Goal: Navigation & Orientation: Find specific page/section

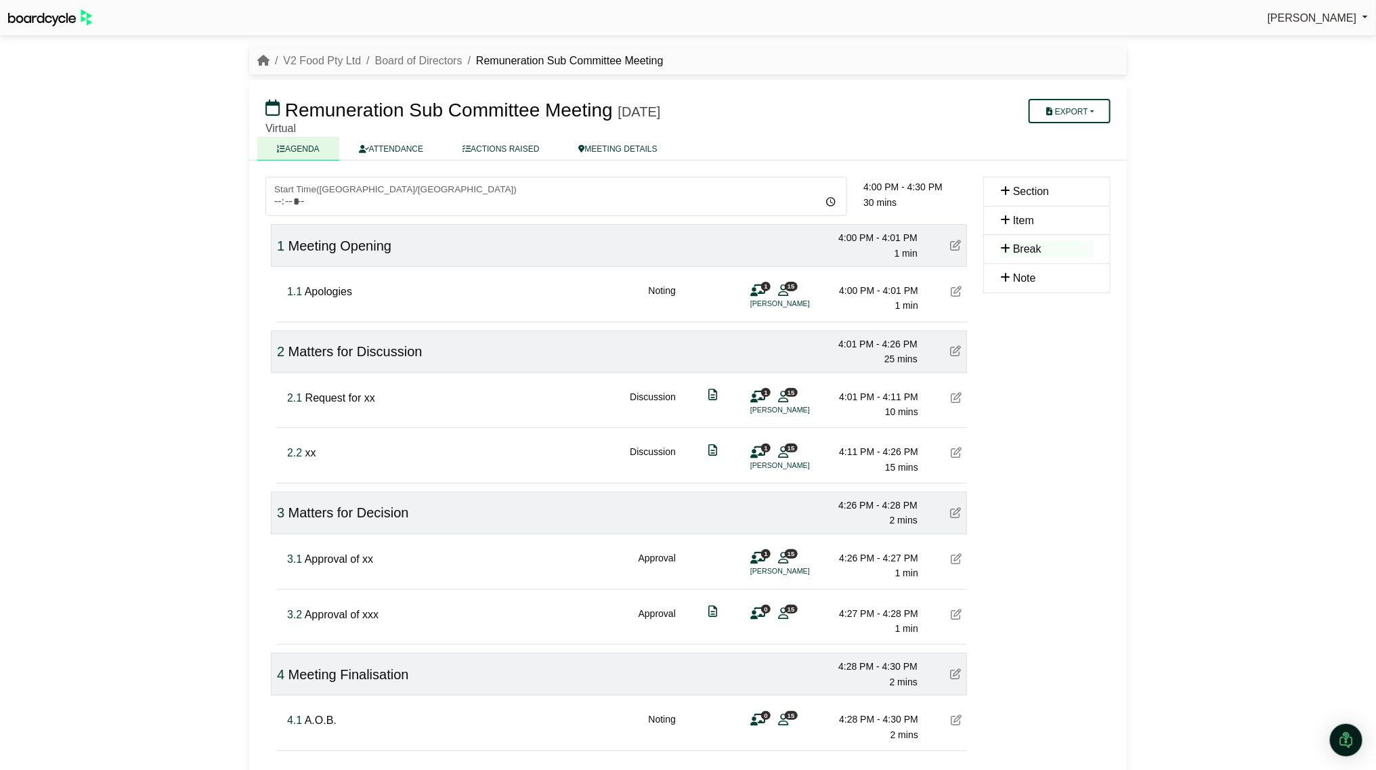
click at [322, 49] on nav "V2 Food Pty Ltd Board of Directors Remuneration Sub Committee Meeting" at bounding box center [688, 60] width 878 height 29
click at [320, 61] on link "V2 Food Pty Ltd" at bounding box center [322, 61] width 78 height 12
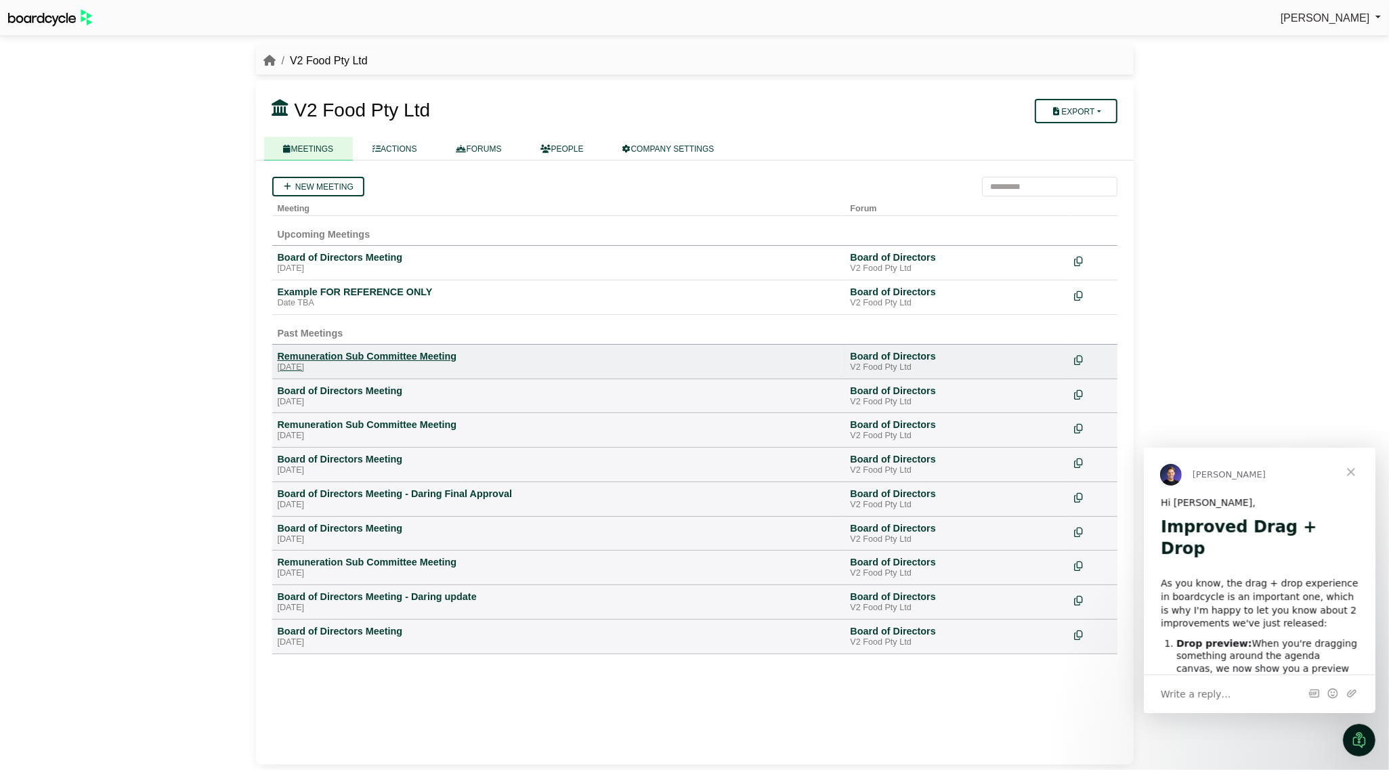
click at [378, 357] on div "Remuneration Sub Committee Meeting" at bounding box center [559, 356] width 562 height 12
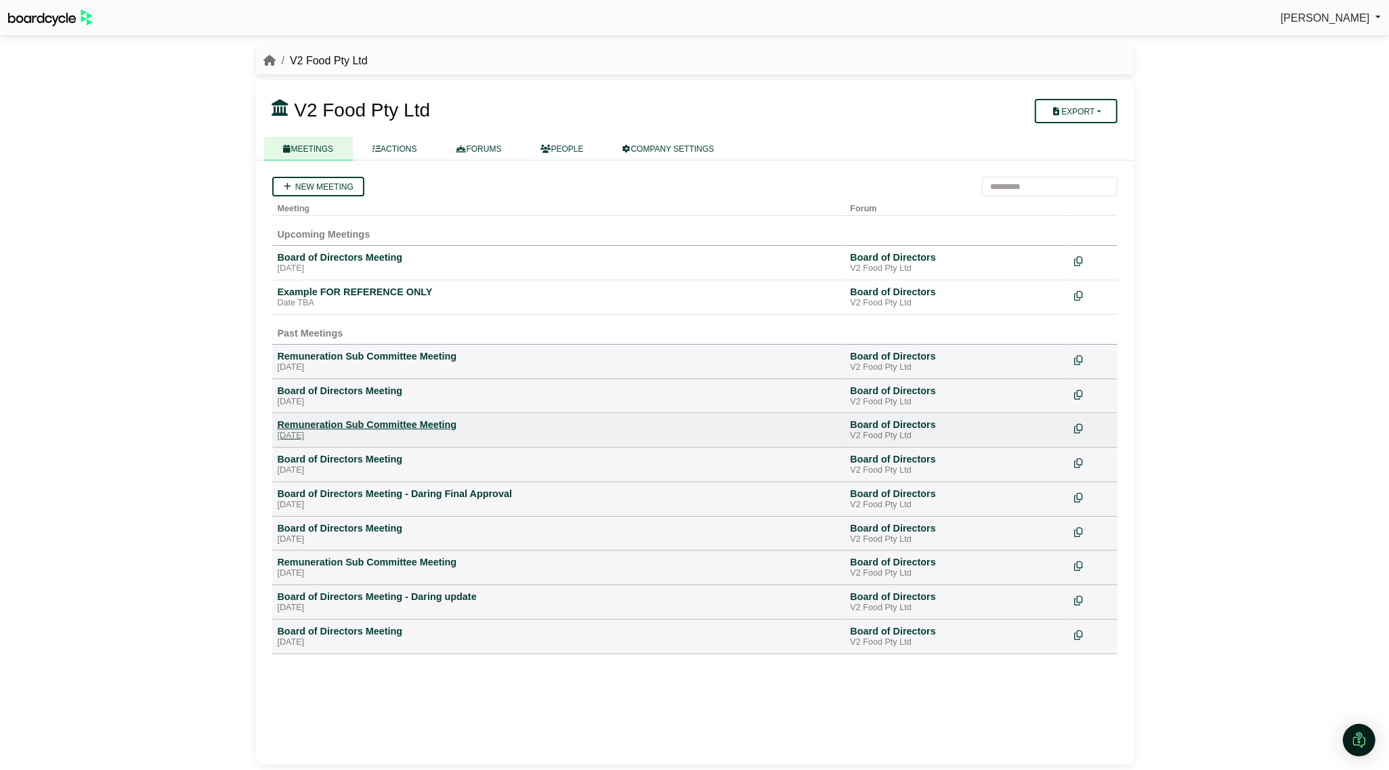
click at [326, 427] on div "Remuneration Sub Committee Meeting" at bounding box center [559, 425] width 562 height 12
